Goal: Navigation & Orientation: Find specific page/section

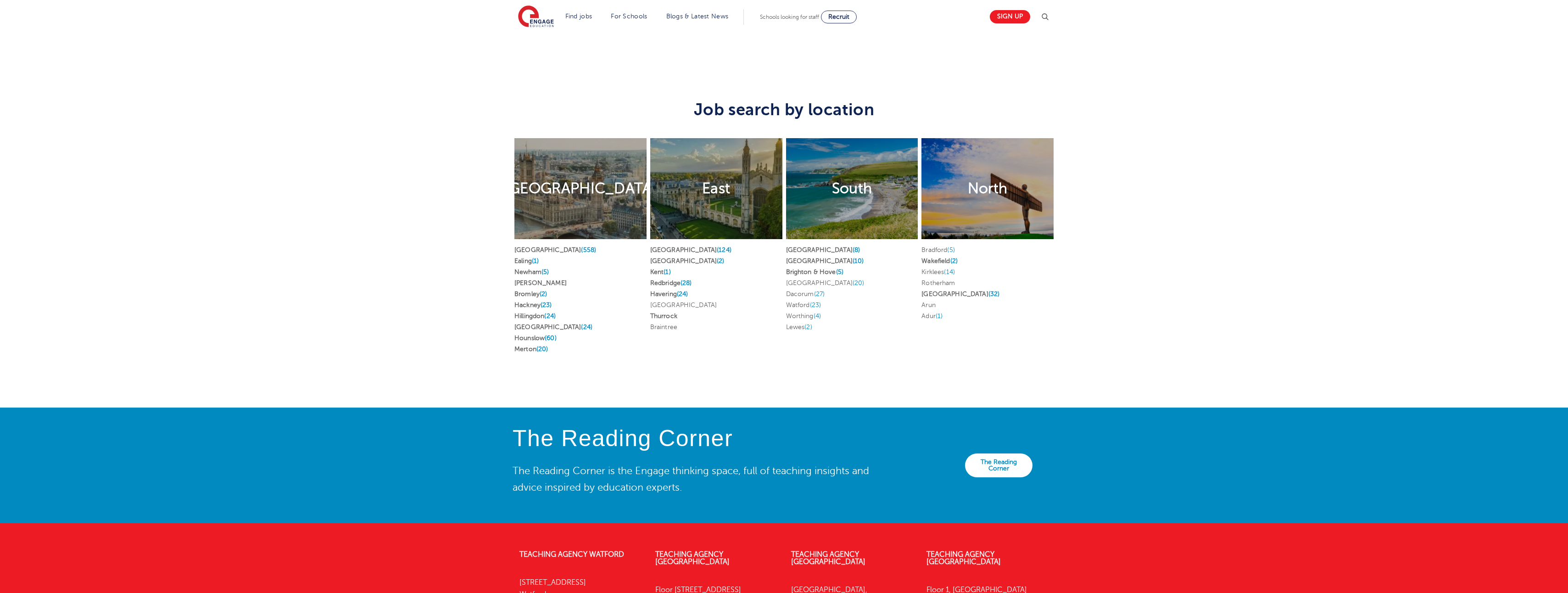
scroll to position [1834, 0]
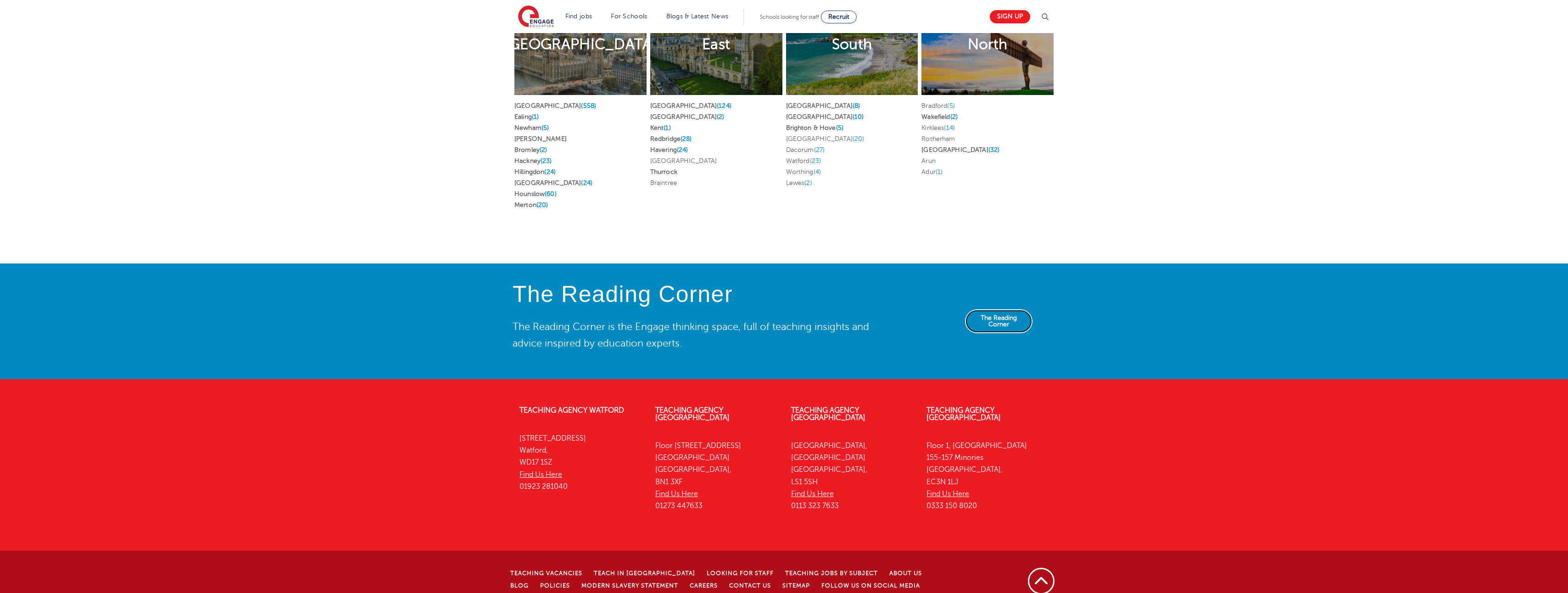
click at [980, 314] on link "The Reading Corner" at bounding box center [998, 321] width 67 height 24
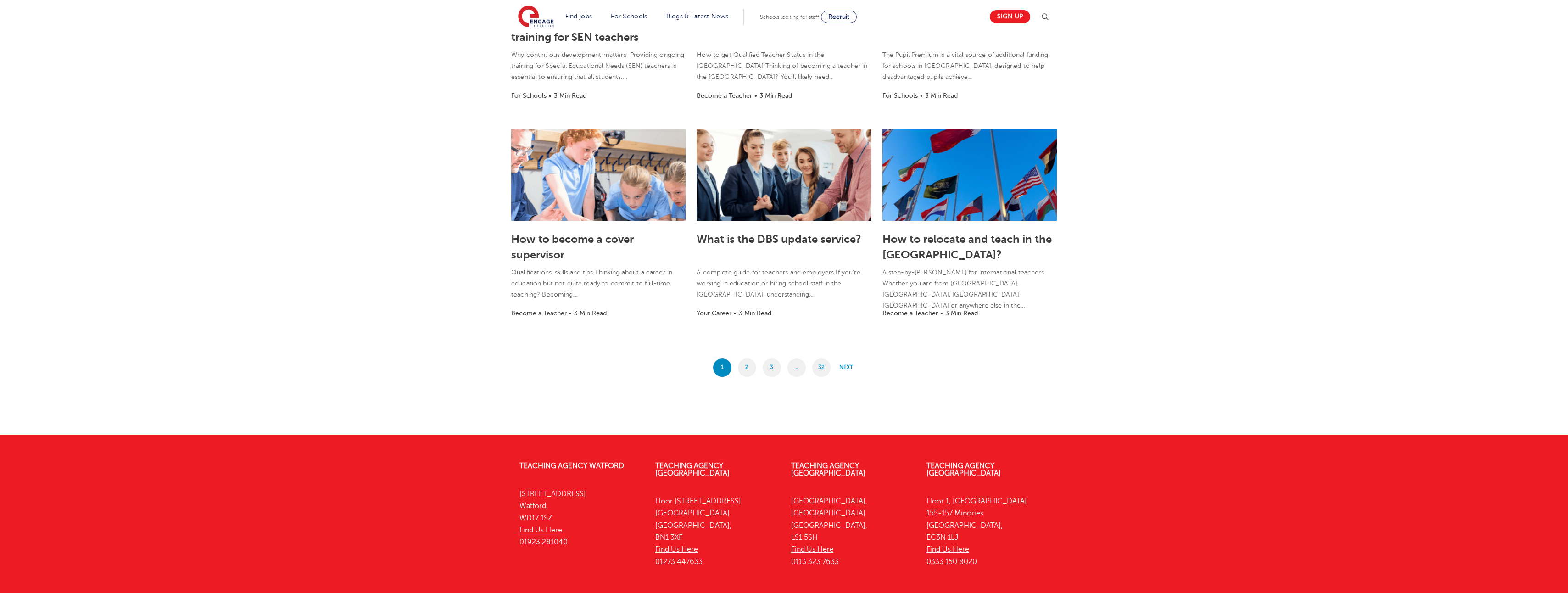
scroll to position [669, 0]
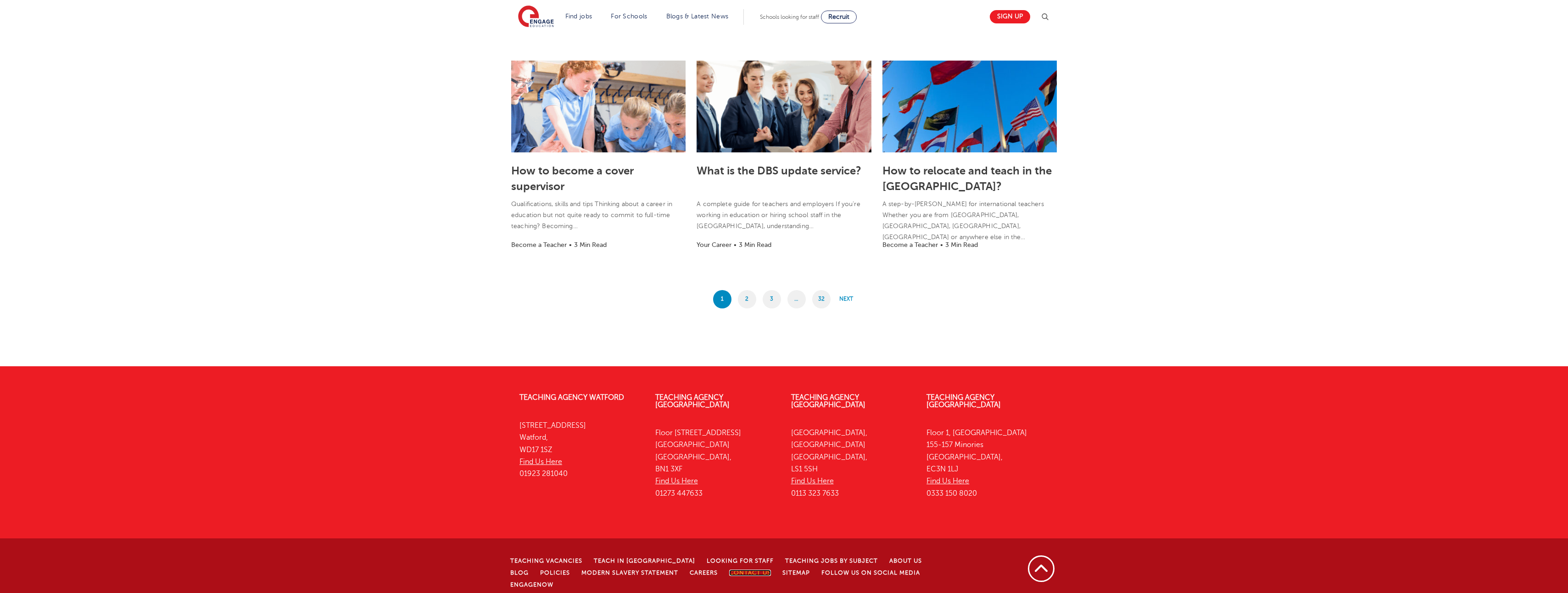
click at [734, 570] on link "Contact Us" at bounding box center [750, 573] width 42 height 6
click at [753, 298] on link "2" at bounding box center [747, 300] width 18 height 18
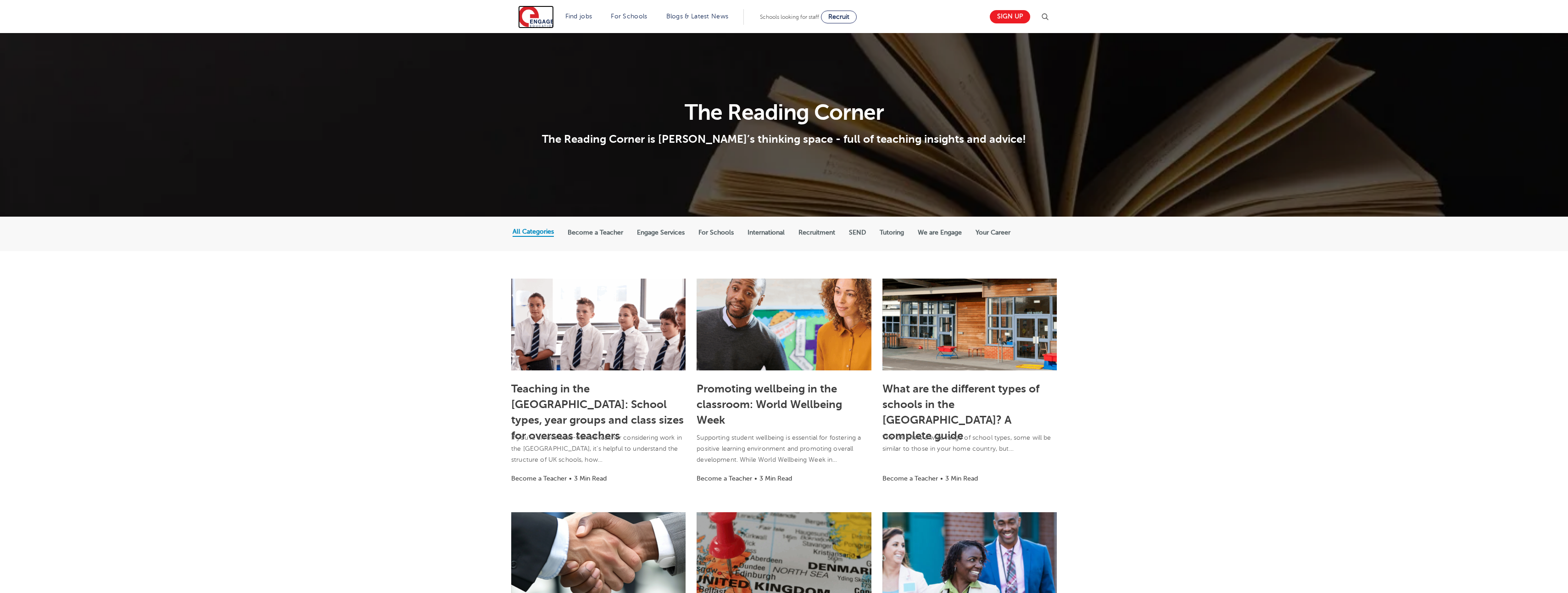
click at [539, 27] on img at bounding box center [536, 17] width 36 height 23
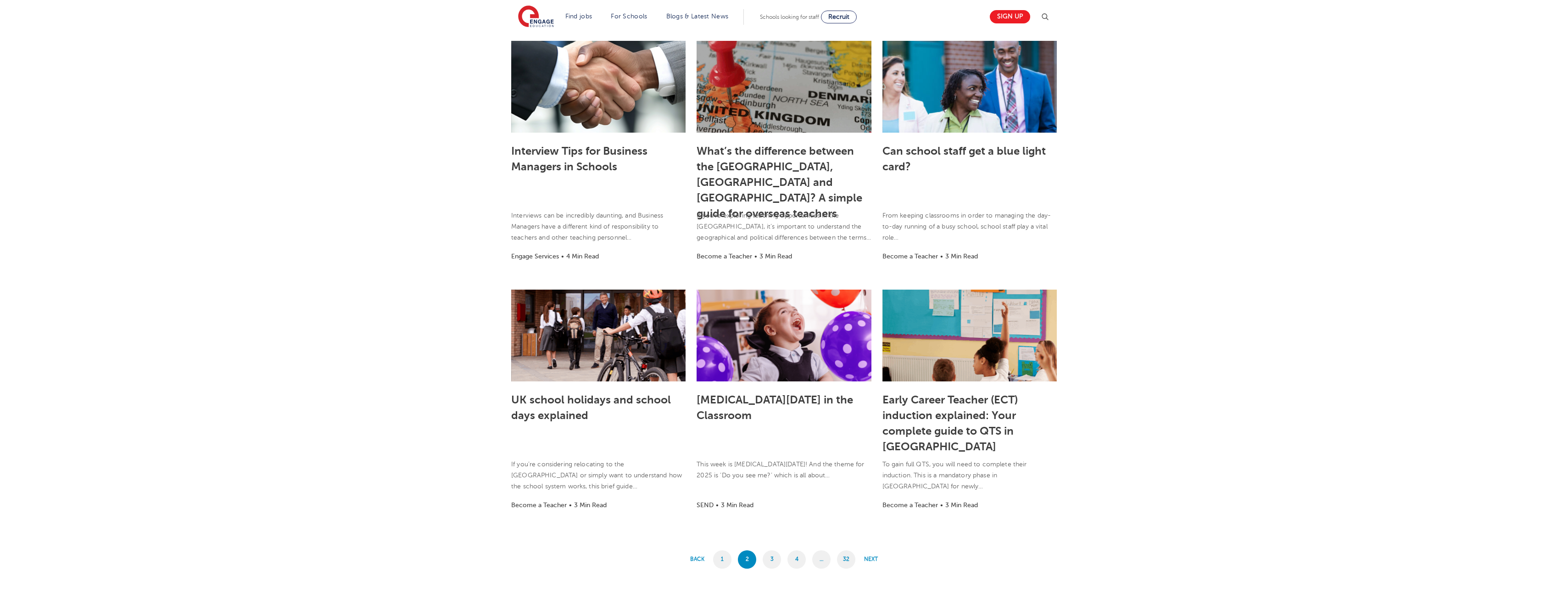
scroll to position [440, 0]
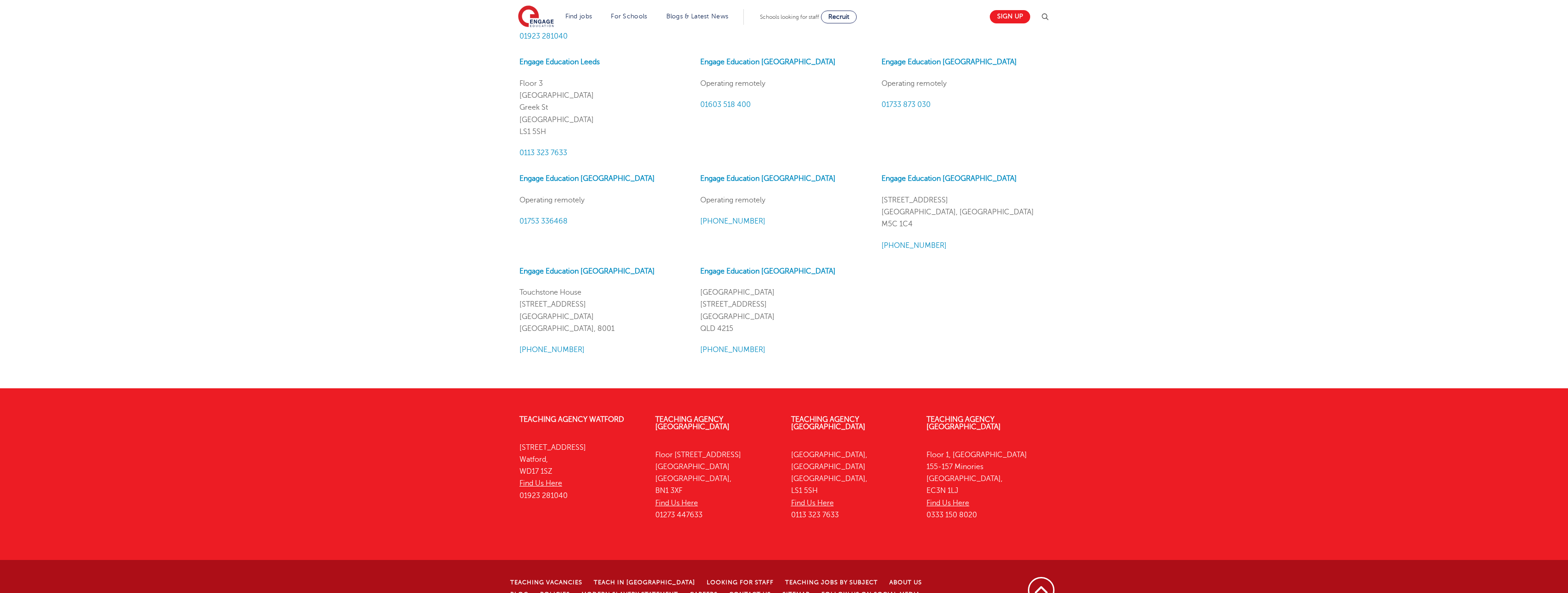
scroll to position [960, 0]
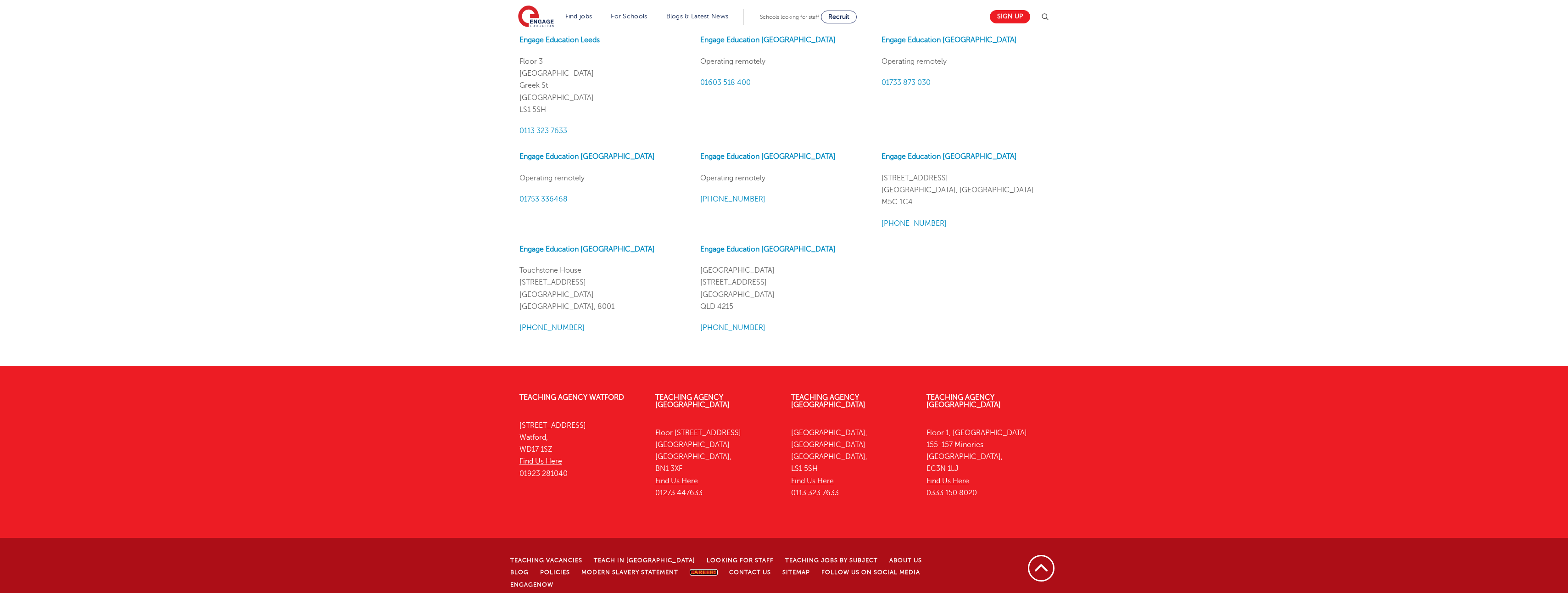
click at [690, 569] on link "Careers" at bounding box center [703, 572] width 28 height 6
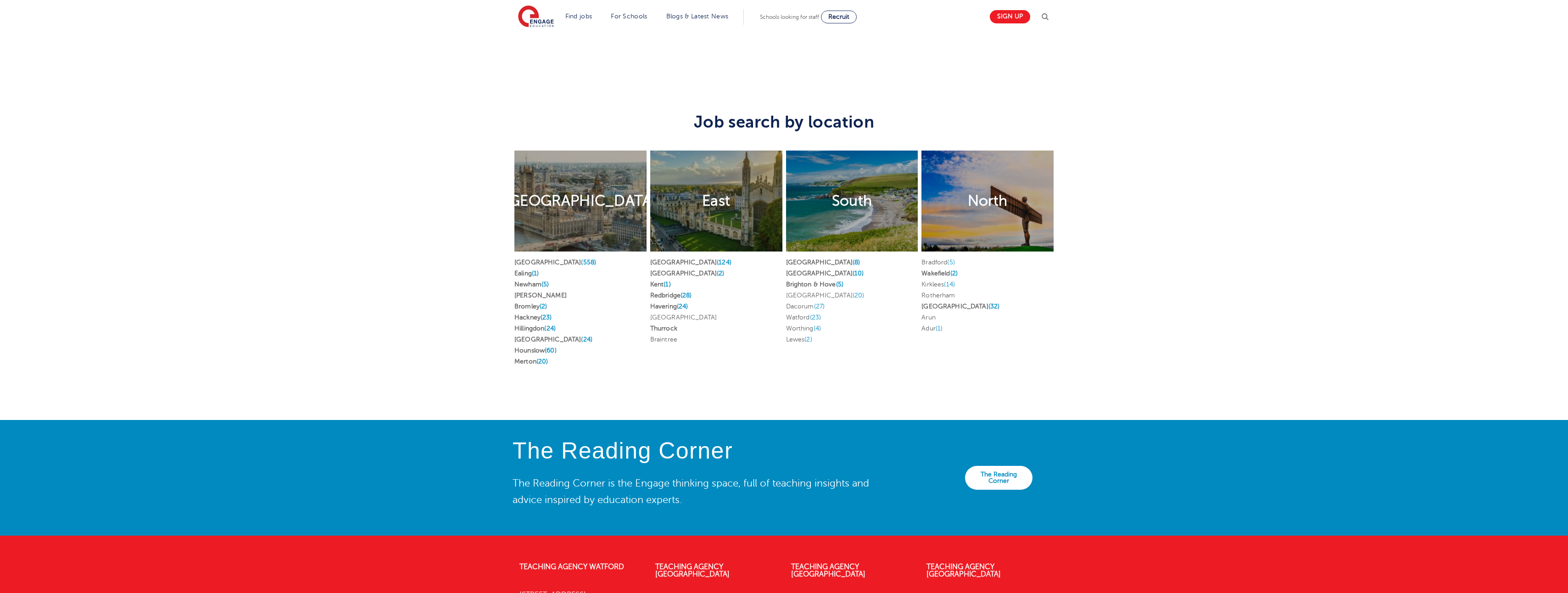
scroll to position [1834, 0]
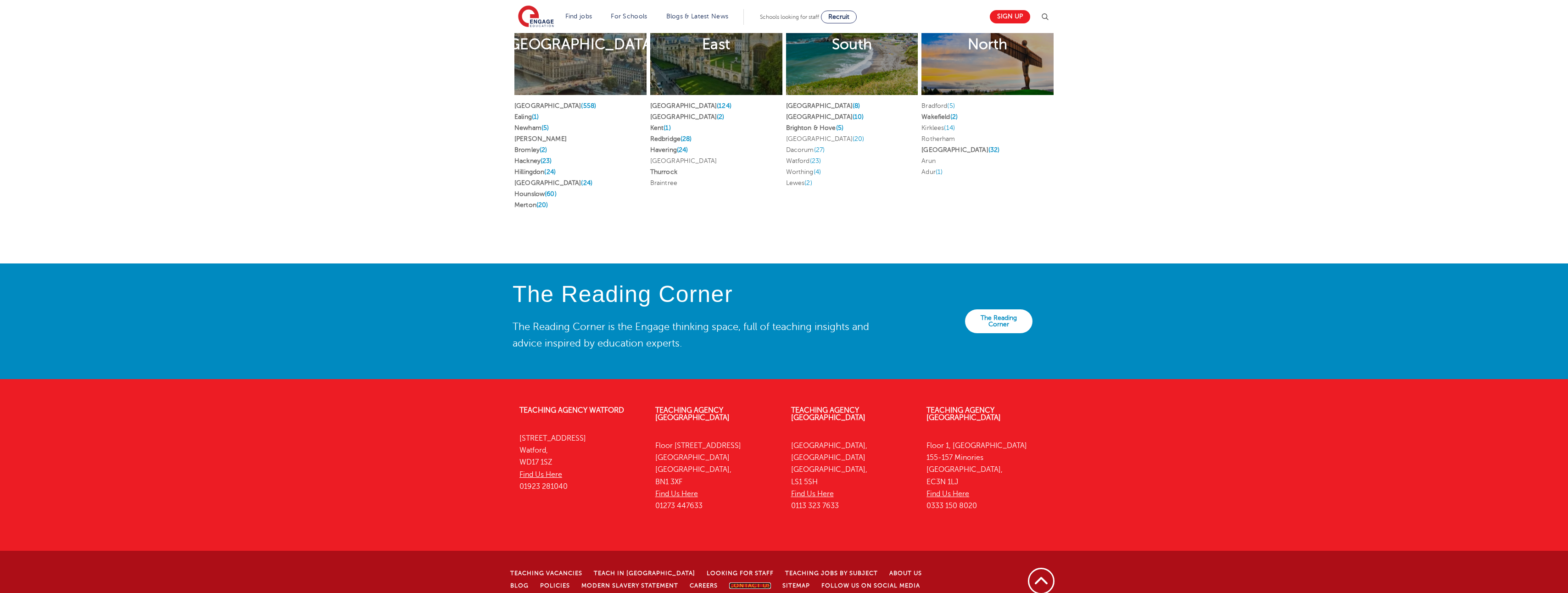
click at [729, 583] on link "Contact Us" at bounding box center [750, 586] width 42 height 6
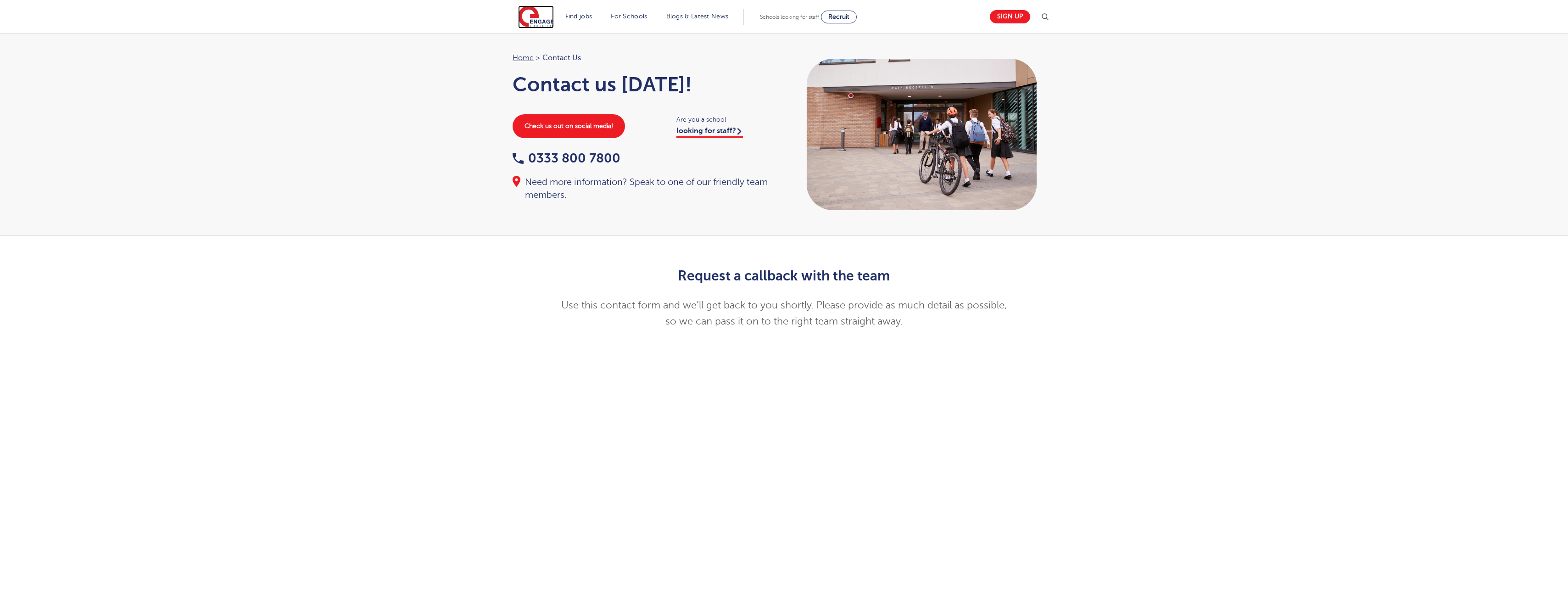
click at [552, 24] on img at bounding box center [536, 17] width 36 height 23
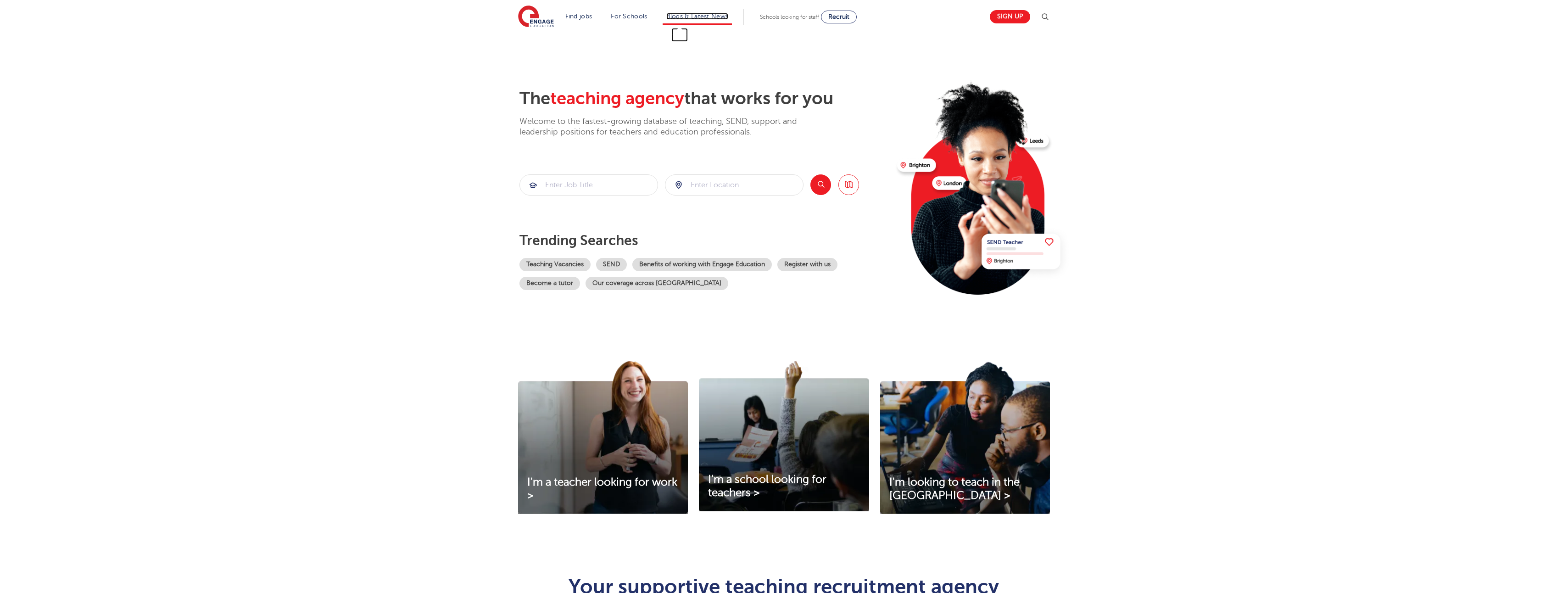
click at [700, 15] on link "Blogs & Latest News" at bounding box center [697, 16] width 62 height 7
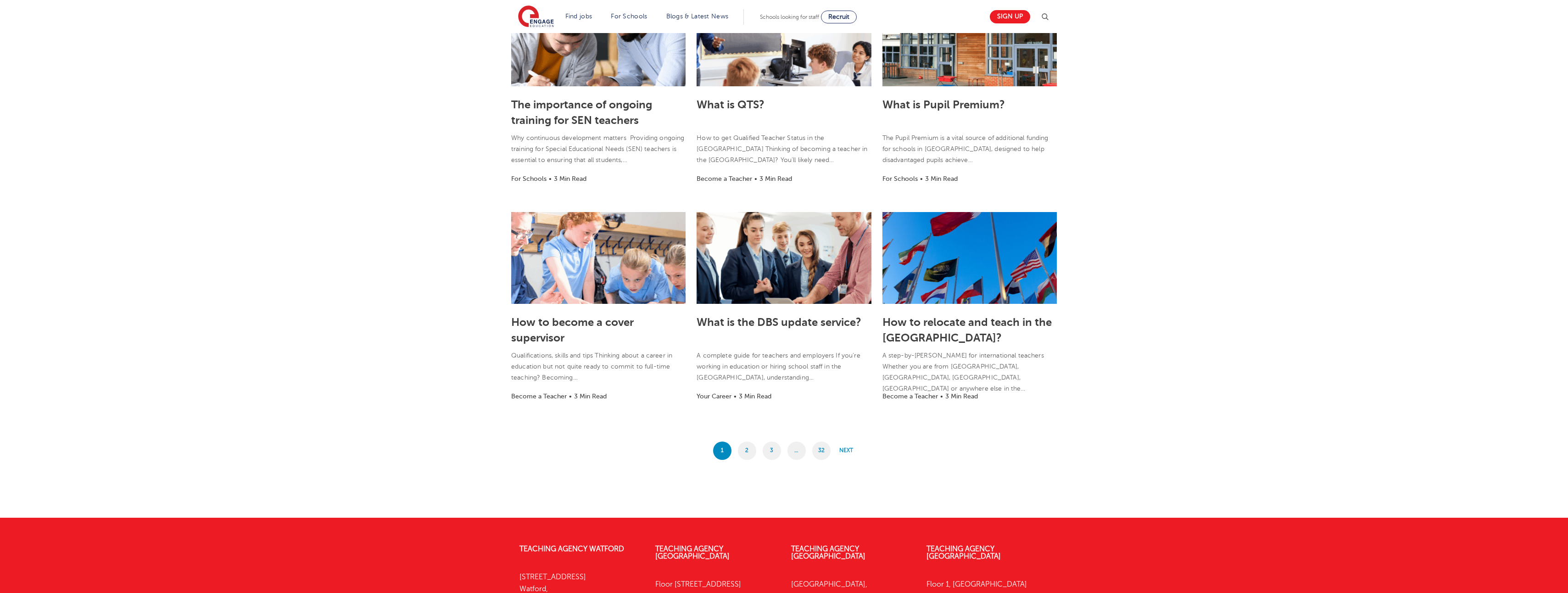
scroll to position [669, 0]
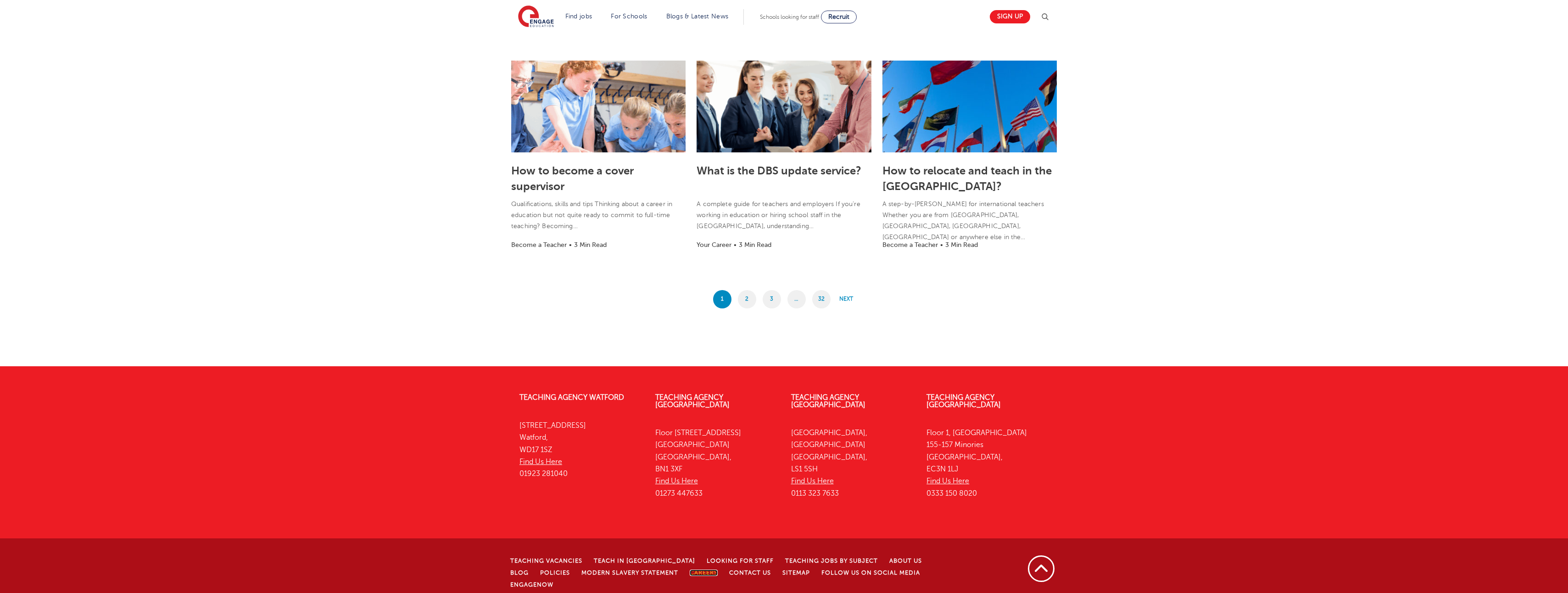
click at [690, 570] on link "Careers" at bounding box center [703, 573] width 28 height 6
